Goal: Task Accomplishment & Management: Manage account settings

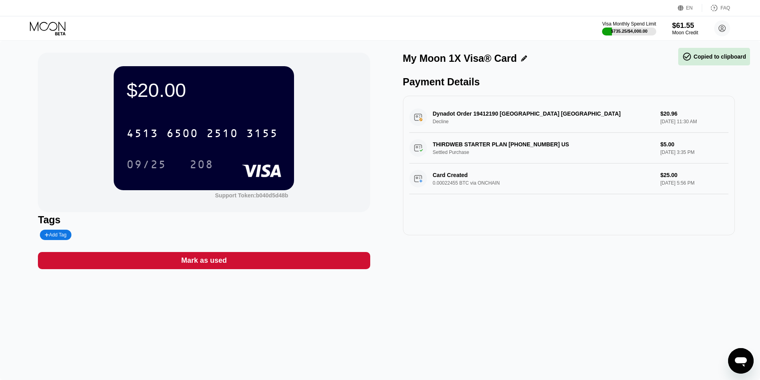
click at [51, 30] on icon at bounding box center [48, 29] width 37 height 14
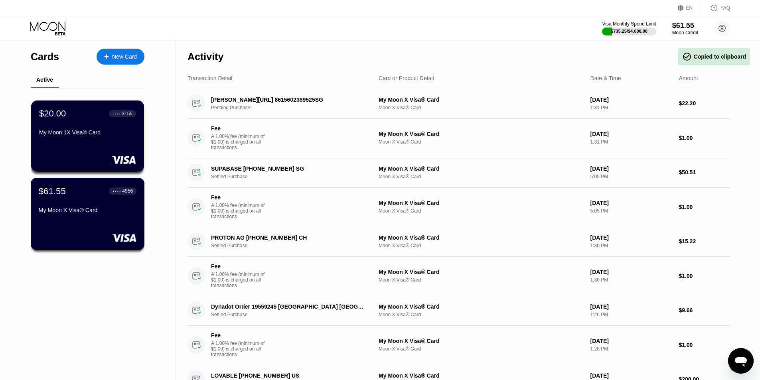
click at [99, 206] on div "$61.55 ● ● ● ● 4956 My Moon X Visa® Card" at bounding box center [88, 201] width 98 height 31
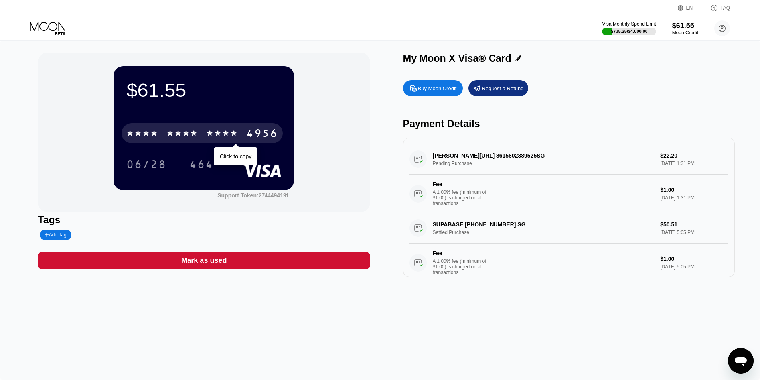
click at [159, 140] on div "* * * * * * * * * * * * 4956" at bounding box center [202, 133] width 161 height 20
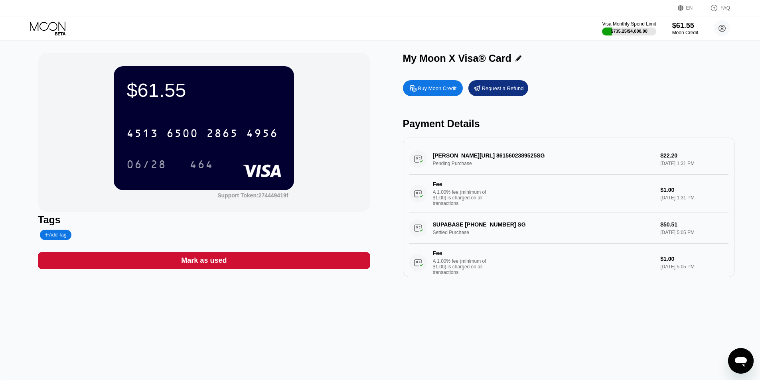
click at [405, 320] on div "$61.55 4513 6500 2865 4956 06/28 464 Support Token: 274449419f Tags Add Tag Mar…" at bounding box center [380, 211] width 760 height 340
